Goal: Check status: Check status

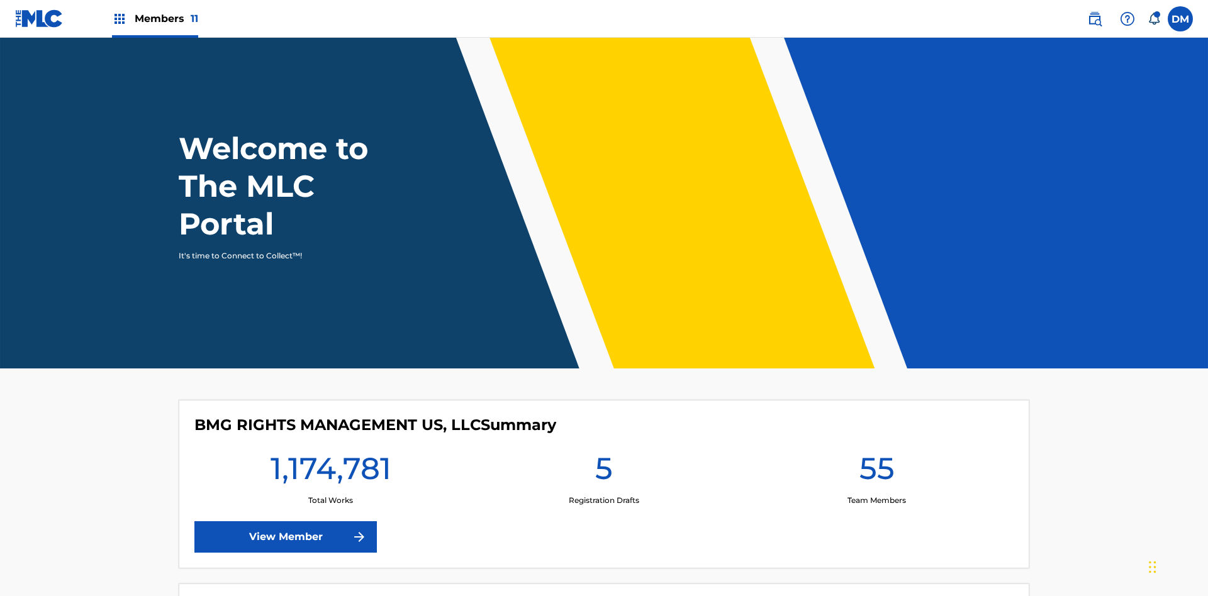
click at [155, 18] on span "Members 11" at bounding box center [167, 18] width 64 height 14
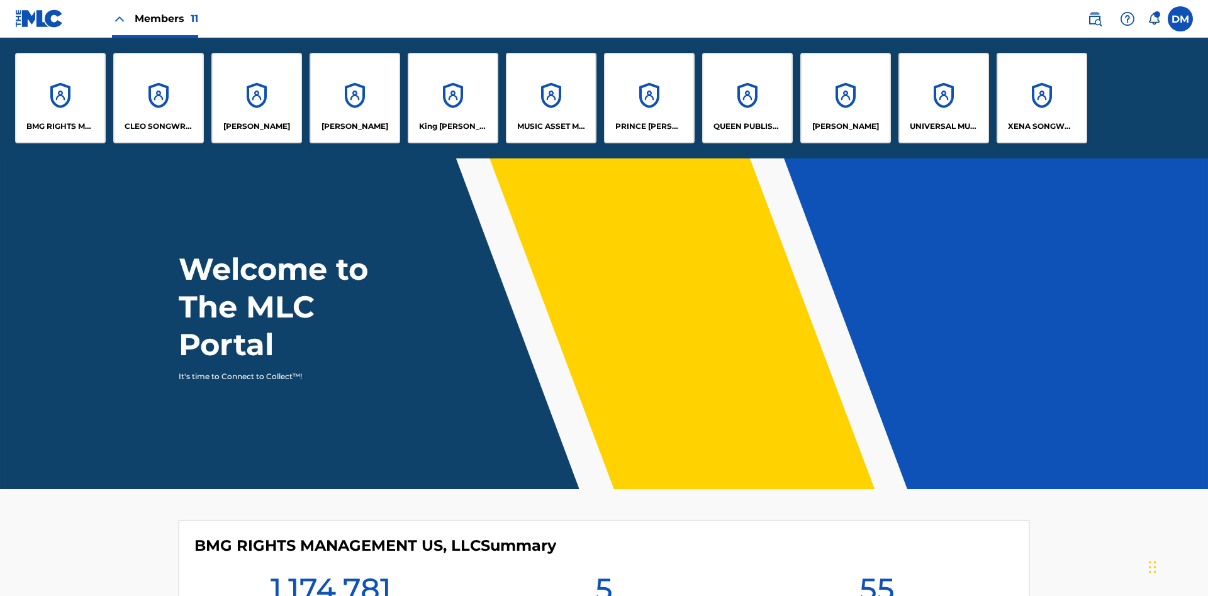
click at [943, 126] on p "UNIVERSAL MUSIC PUB GROUP" at bounding box center [944, 126] width 69 height 11
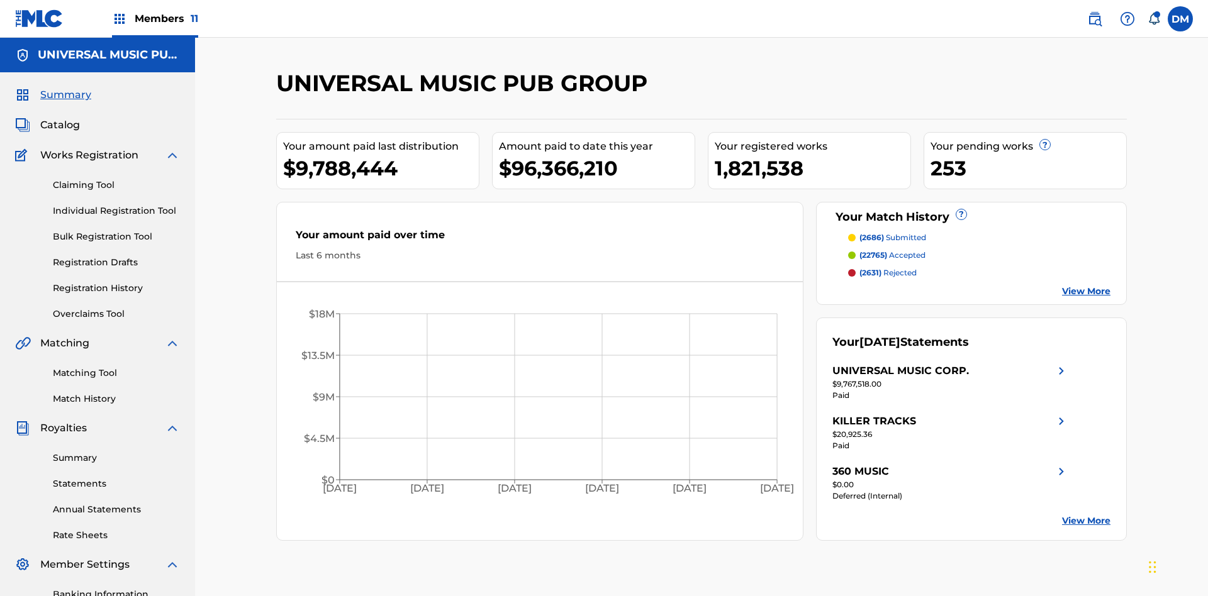
click at [116, 452] on link "Summary" at bounding box center [116, 458] width 127 height 13
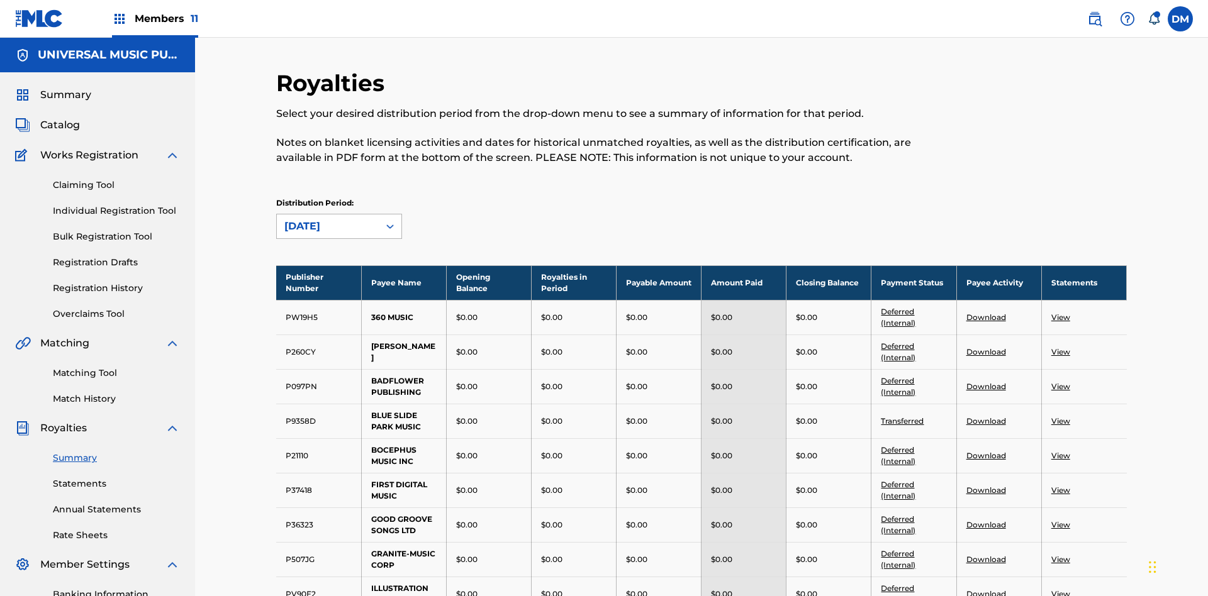
click at [328, 219] on div "[DATE]" at bounding box center [327, 226] width 87 height 15
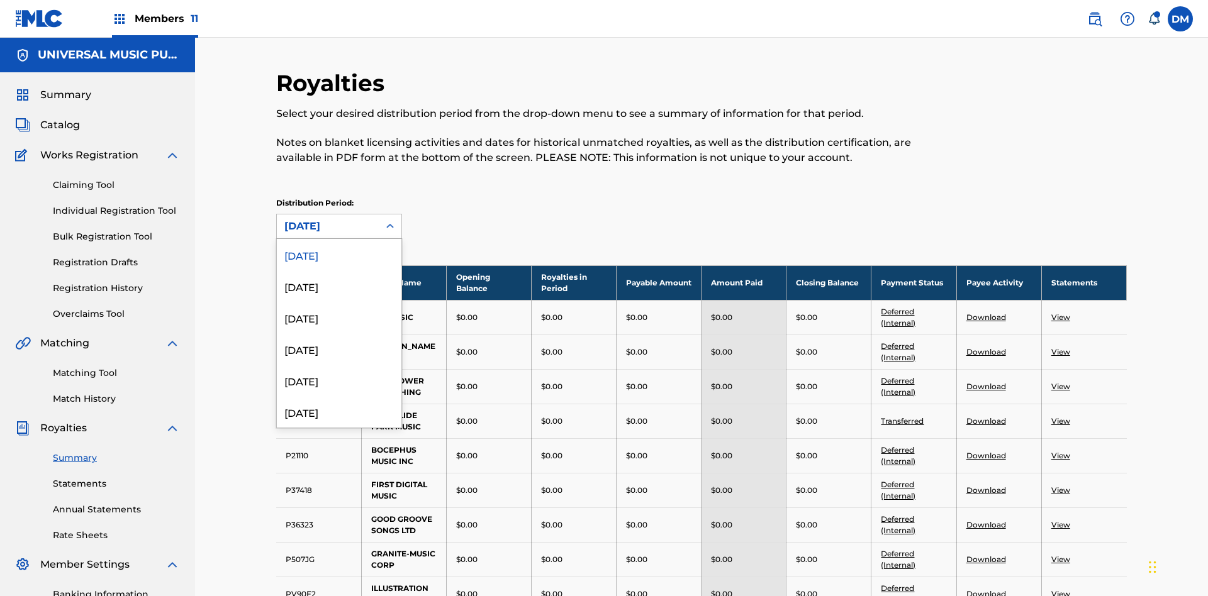
click at [328, 219] on div "[DATE]" at bounding box center [327, 226] width 87 height 15
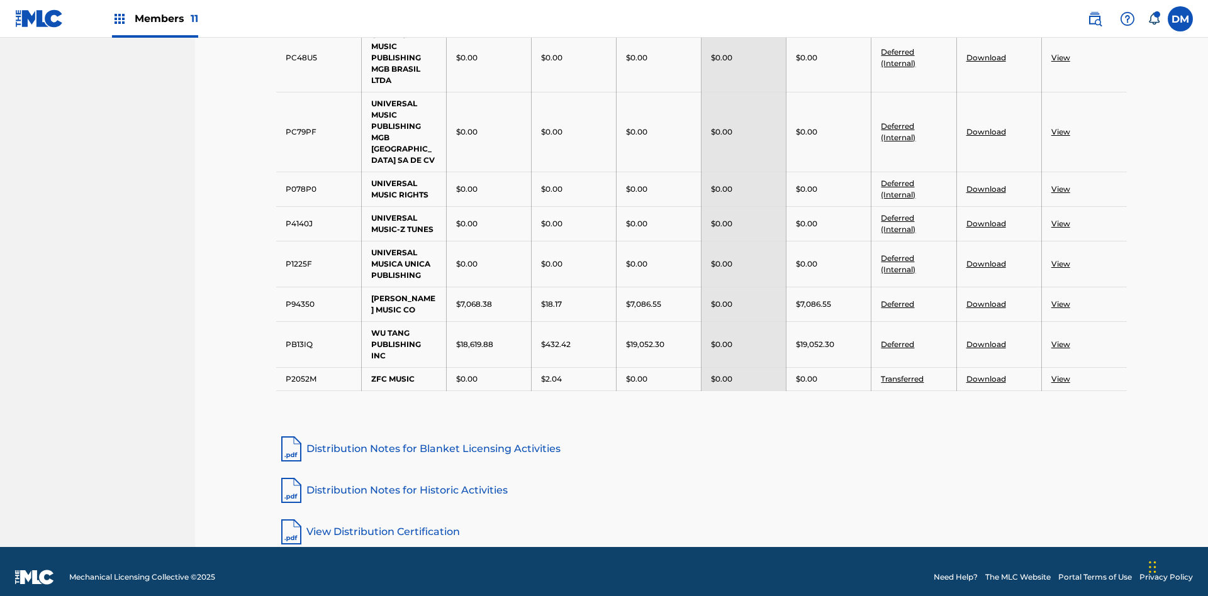
click at [701, 479] on link "Distribution Notes for Historic Activities" at bounding box center [701, 491] width 850 height 30
click at [701, 520] on link "View Distribution Certification" at bounding box center [701, 532] width 850 height 30
click at [339, 184] on div "[DATE]" at bounding box center [339, 168] width 125 height 31
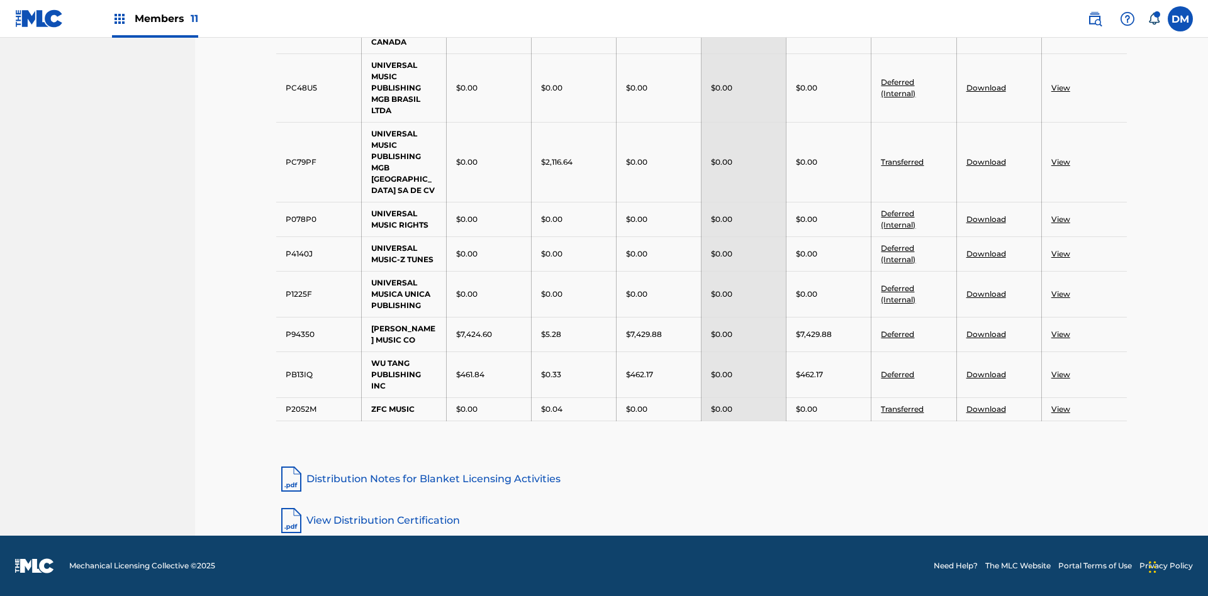
click at [701, 520] on link "View Distribution Certification" at bounding box center [701, 521] width 850 height 30
